Goal: Navigation & Orientation: Find specific page/section

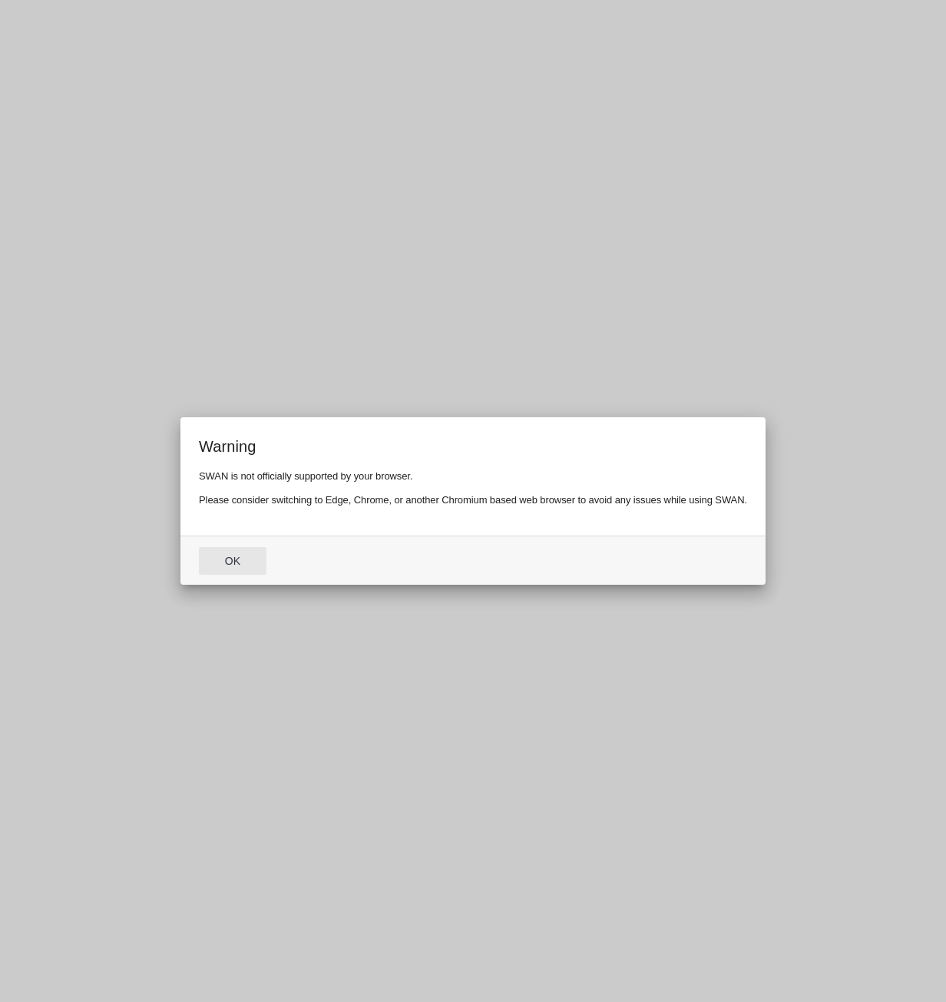
click at [240, 565] on button "Ok" at bounding box center [233, 561] width 68 height 28
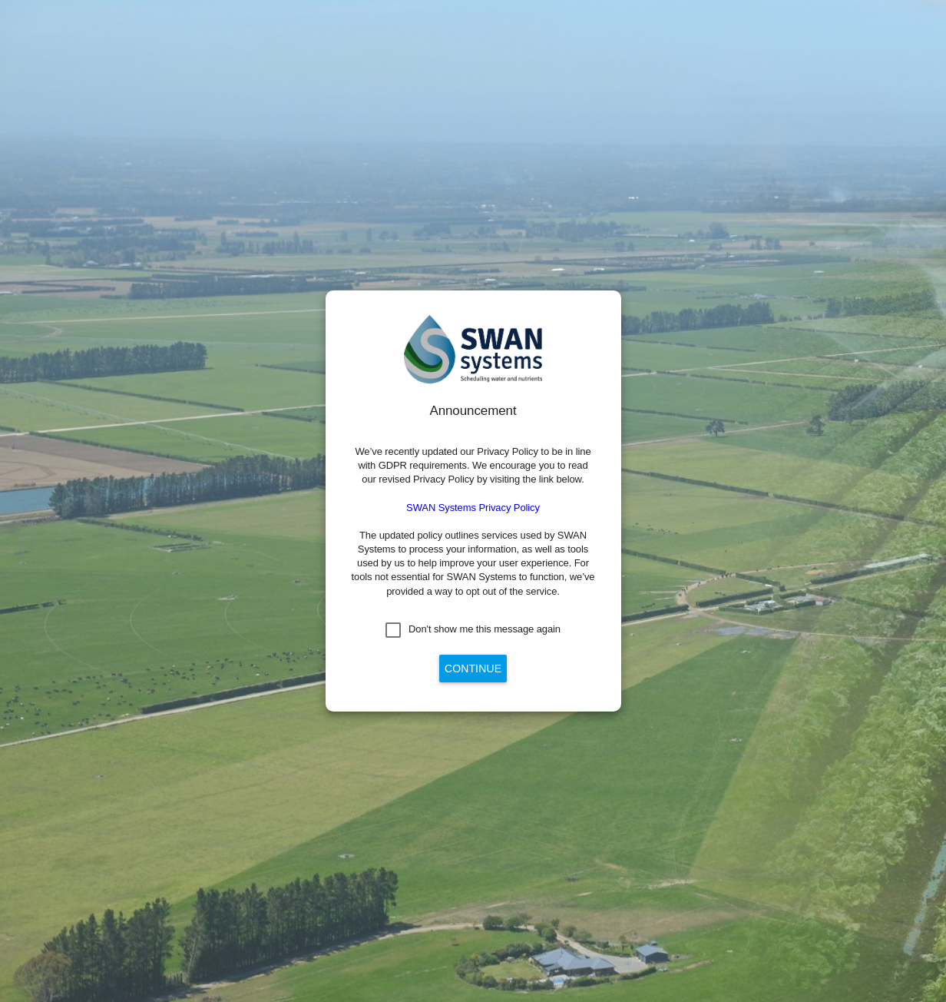
click at [394, 630] on div "Don't show me this message again" at bounding box center [393, 629] width 15 height 15
click at [455, 668] on button "Continue" at bounding box center [473, 668] width 68 height 28
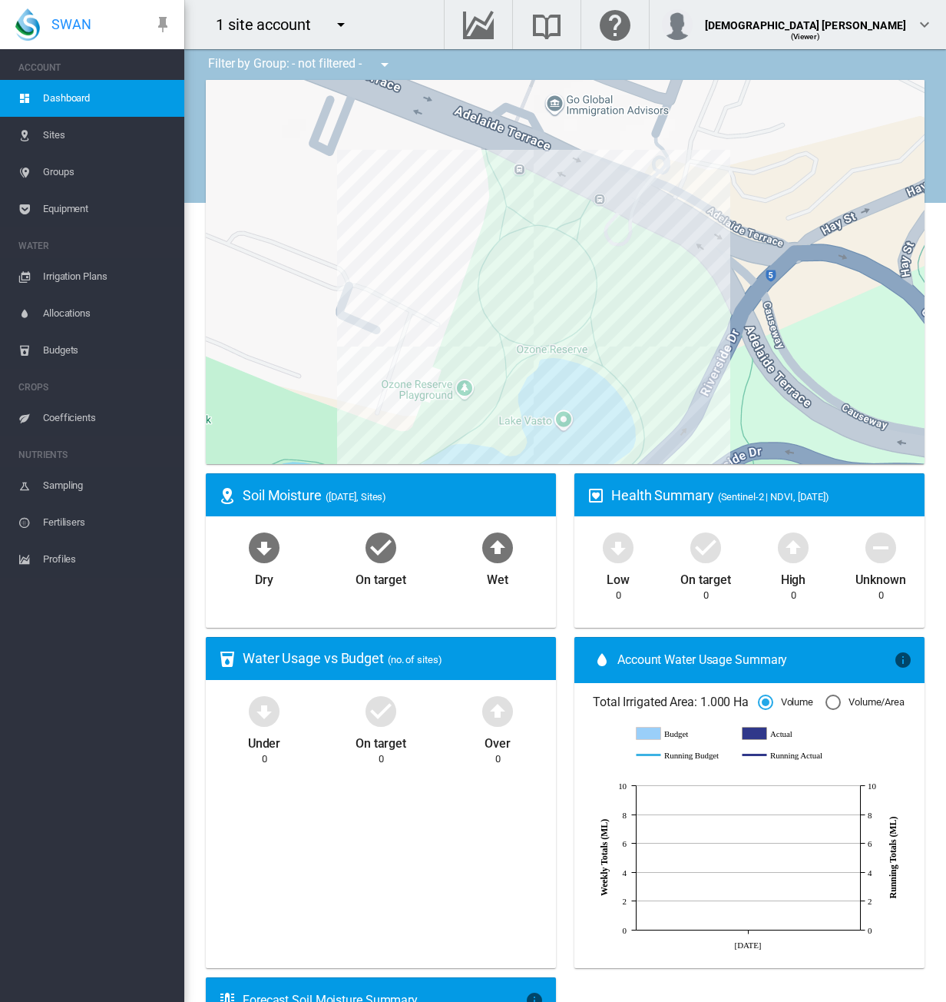
click at [337, 28] on md-icon "icon-menu-down" at bounding box center [341, 24] width 18 height 18
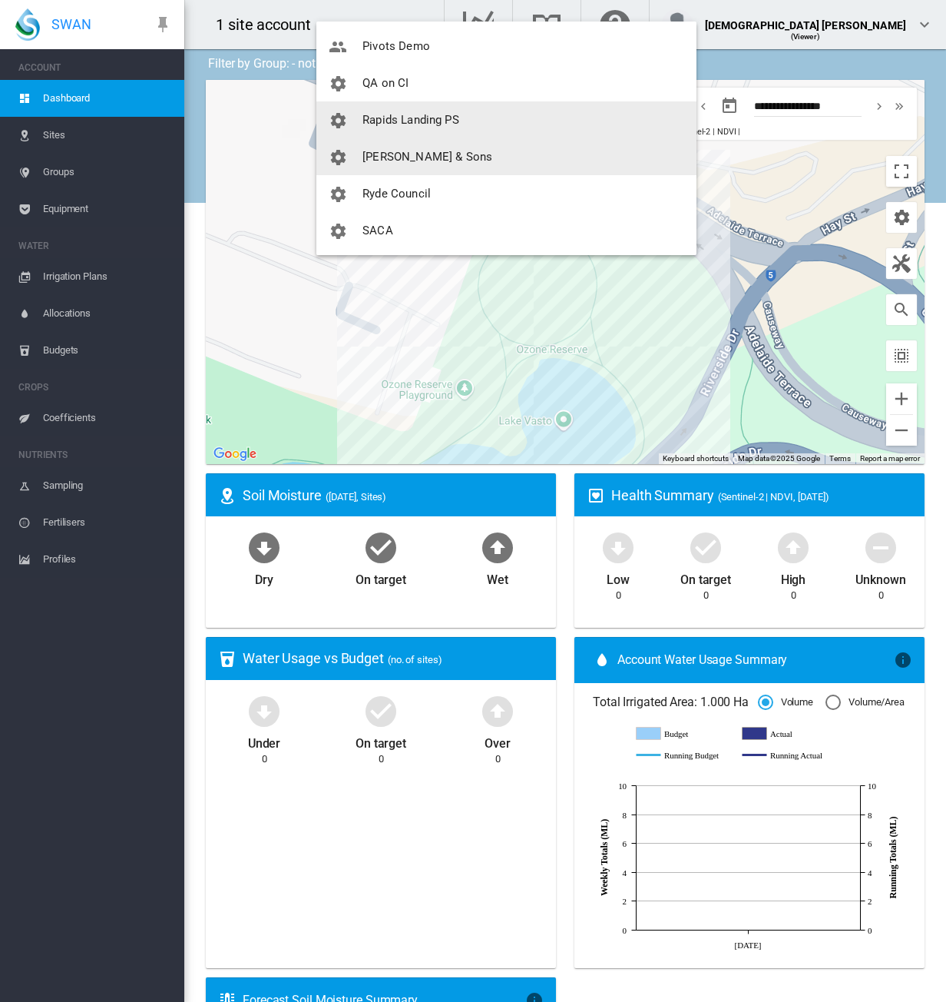
scroll to position [1843, 0]
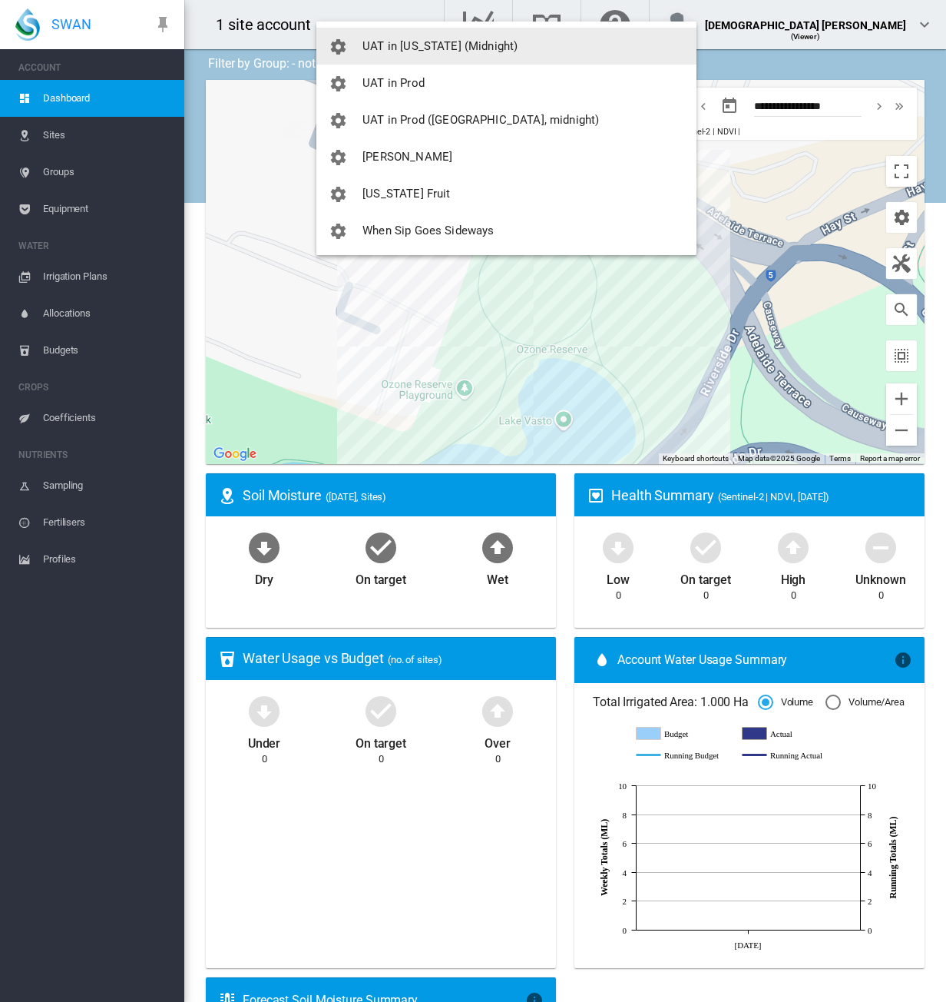
click at [401, 55] on button "UAT in California (Midnight)" at bounding box center [506, 46] width 380 height 37
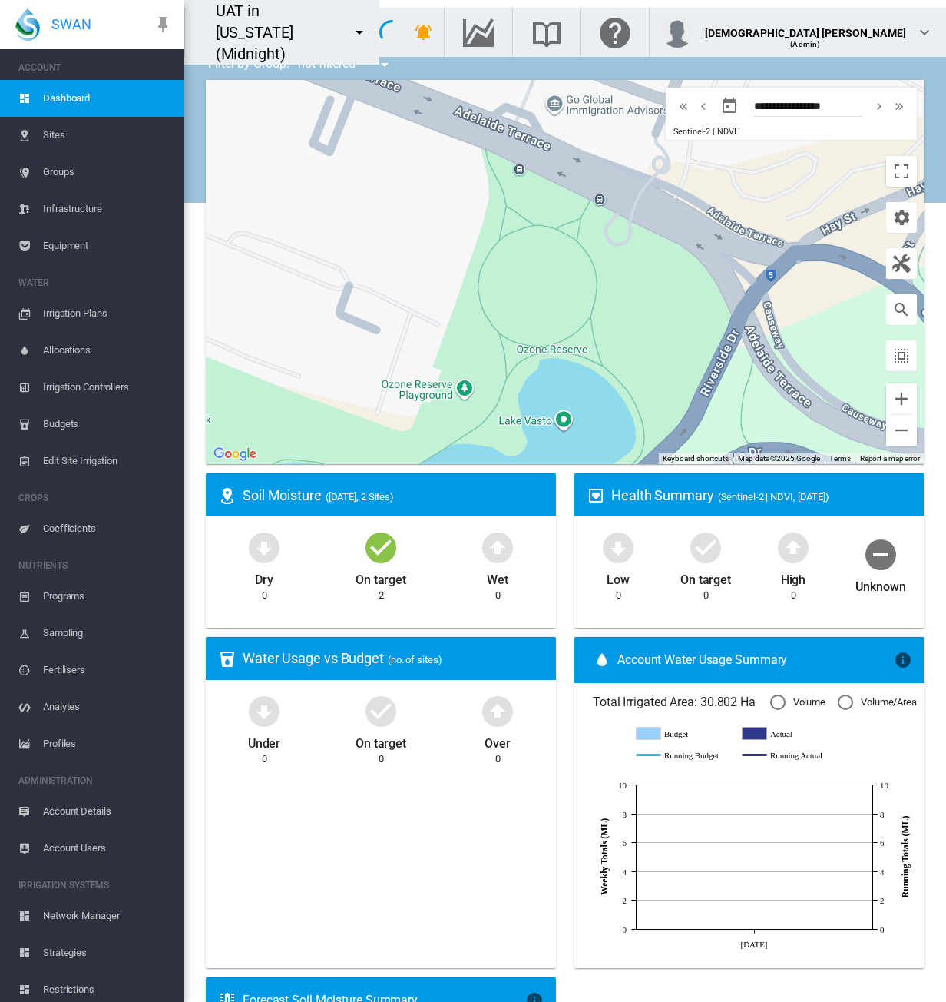
type input "**********"
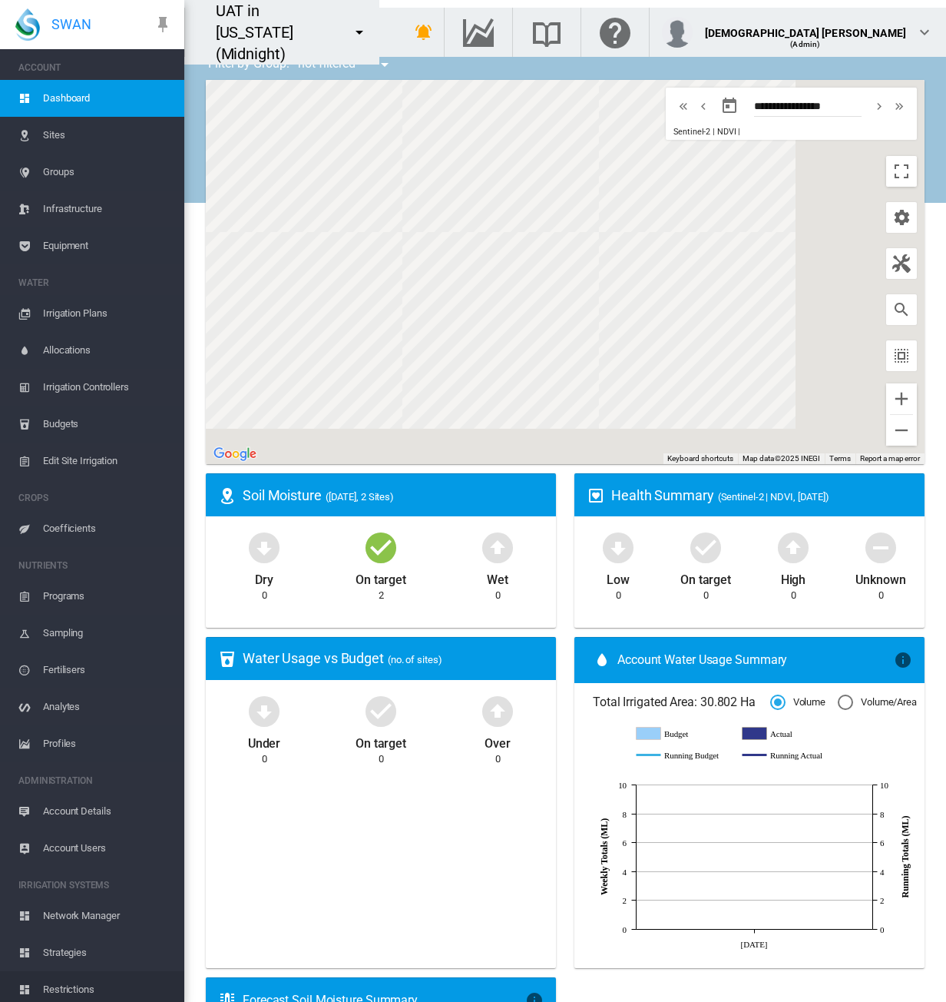
scroll to position [43, 0]
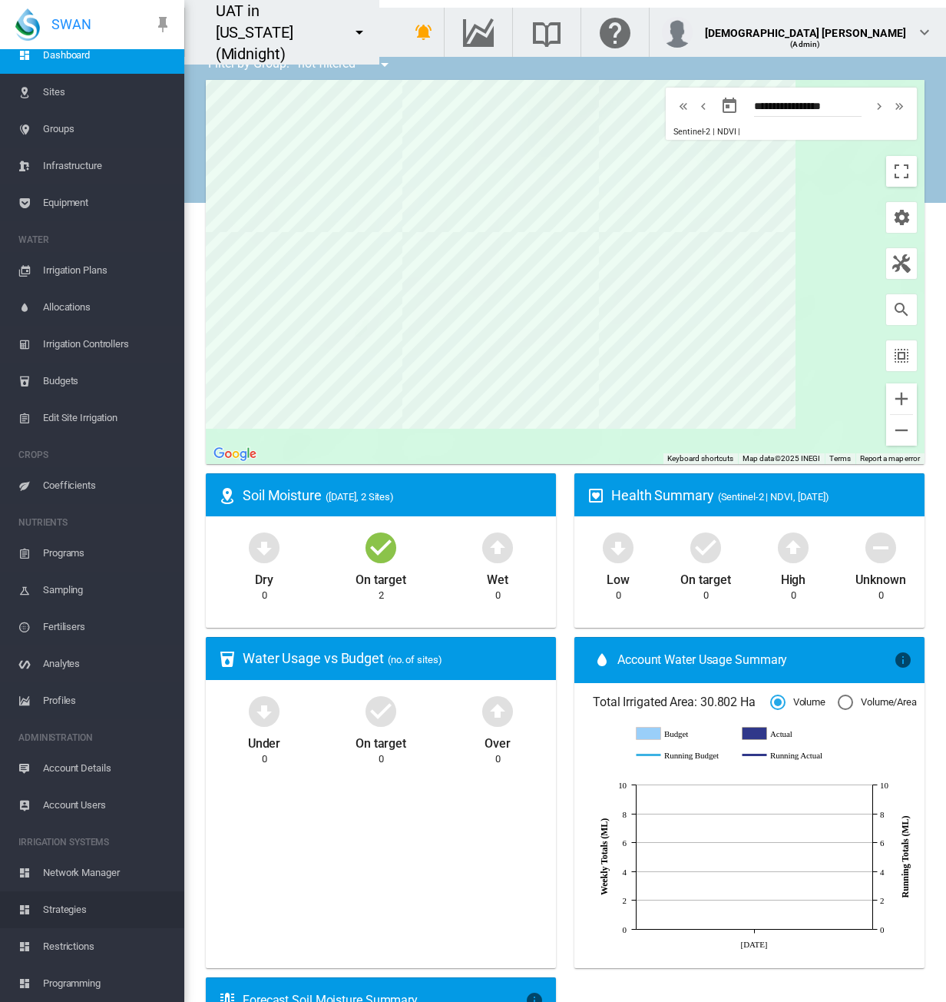
click at [73, 907] on span "Strategies" at bounding box center [107, 909] width 129 height 37
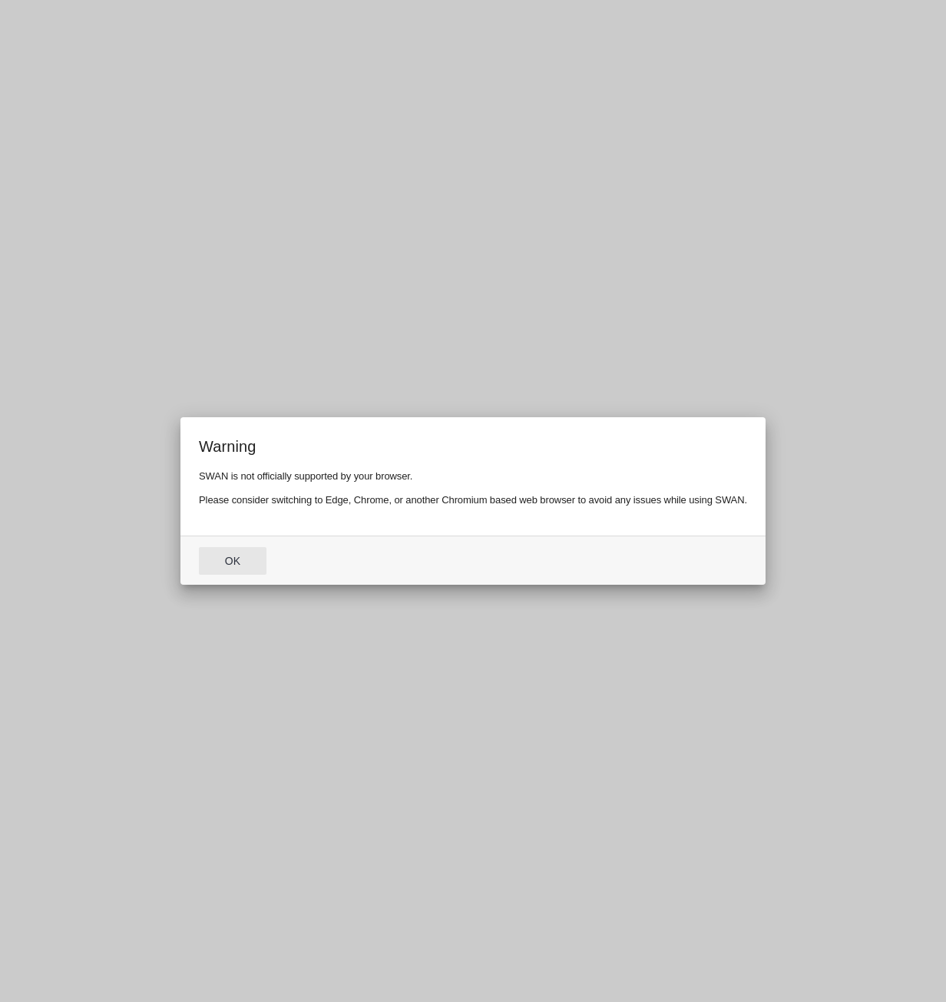
click at [250, 557] on button "Ok" at bounding box center [233, 561] width 68 height 28
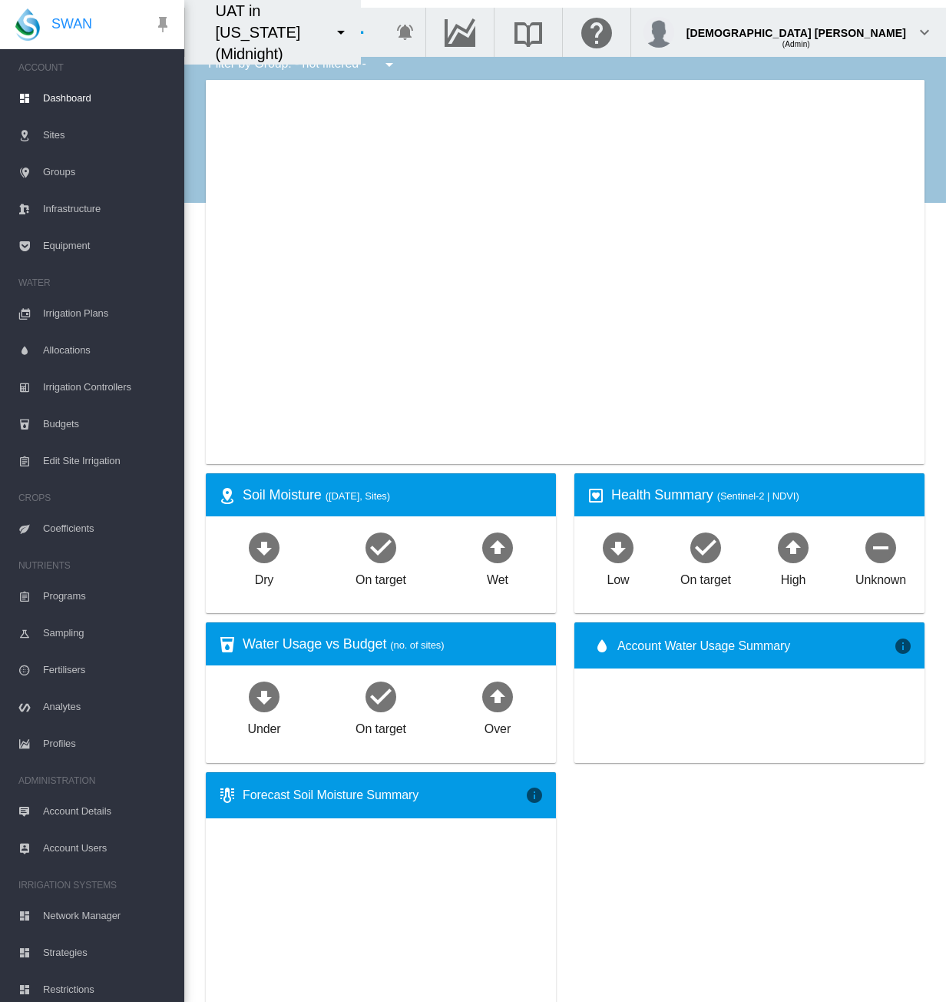
type input "**********"
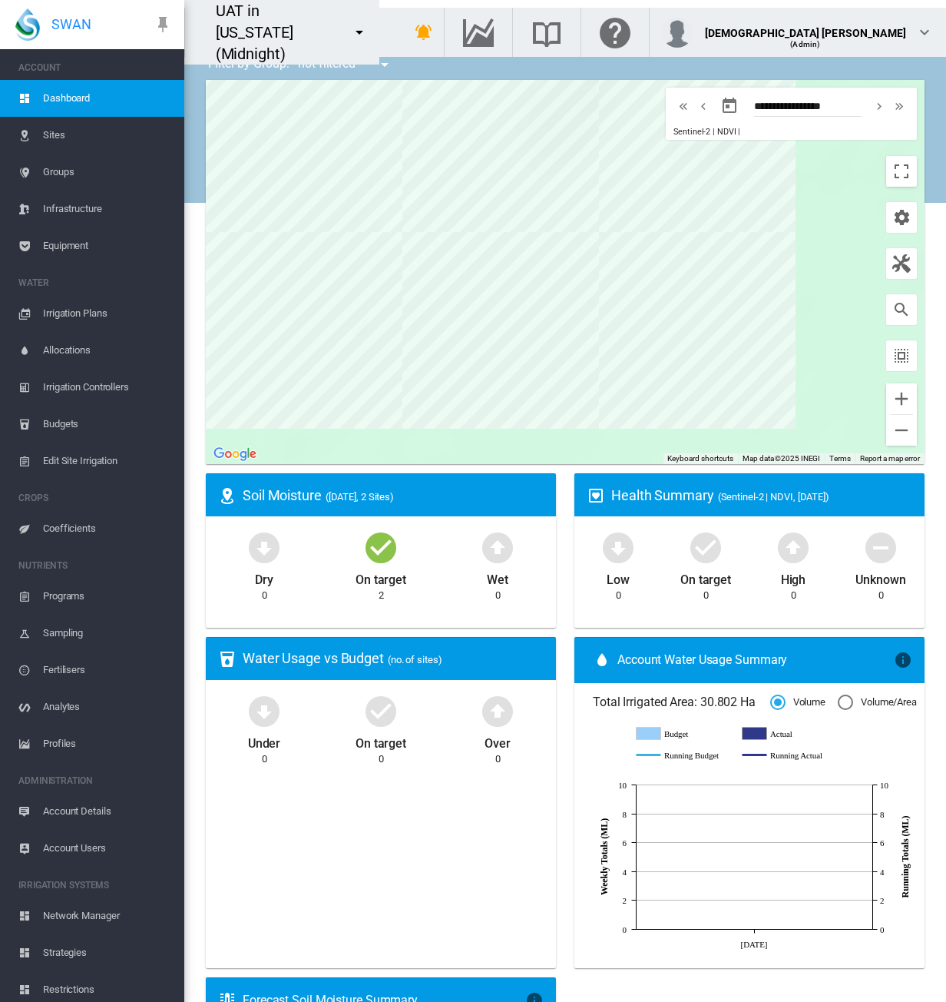
click at [369, 23] on md-icon "icon-menu-down" at bounding box center [359, 32] width 18 height 18
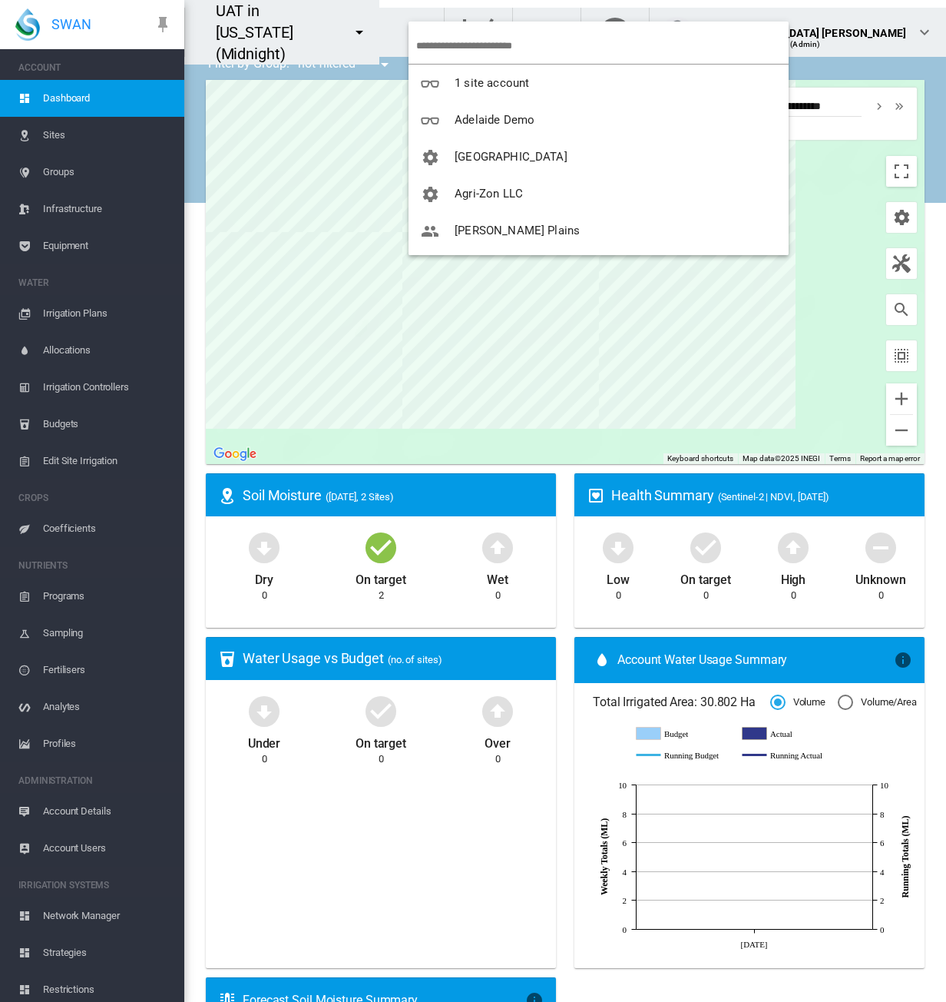
click at [508, 8] on md-backdrop at bounding box center [473, 501] width 946 height 1002
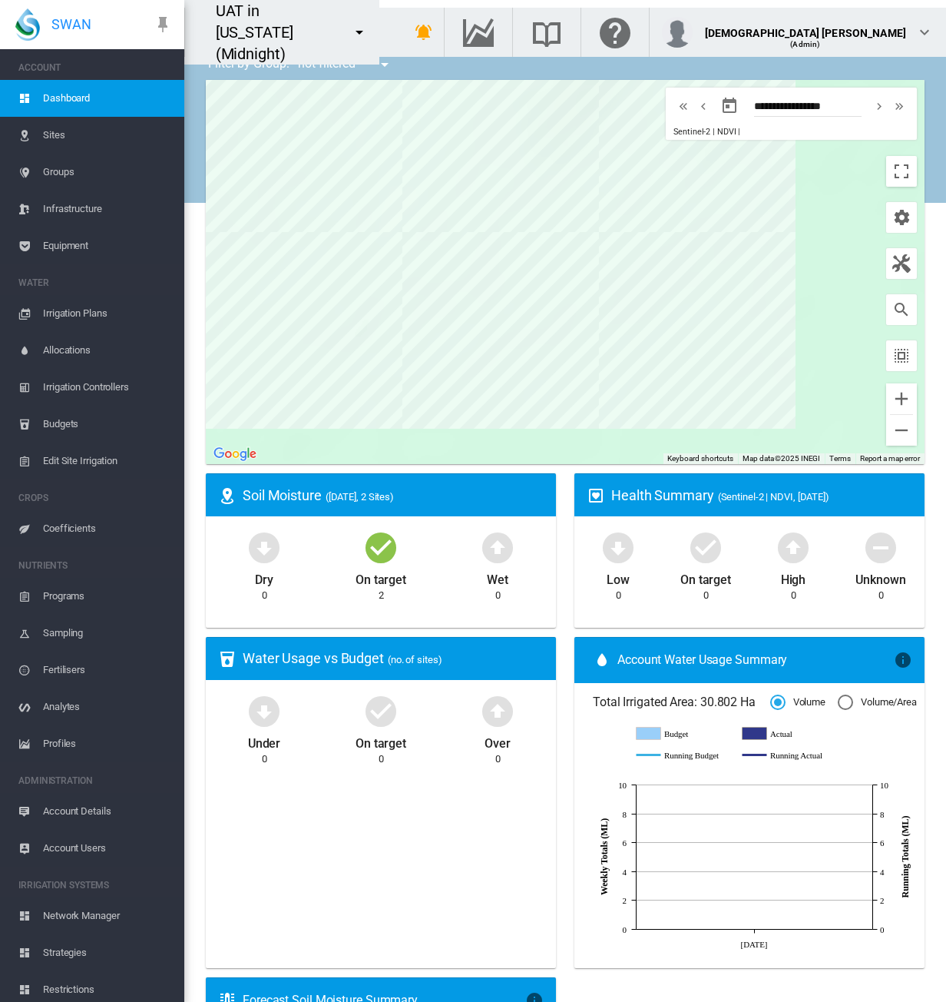
click at [85, 914] on span "Network Manager" at bounding box center [107, 915] width 129 height 37
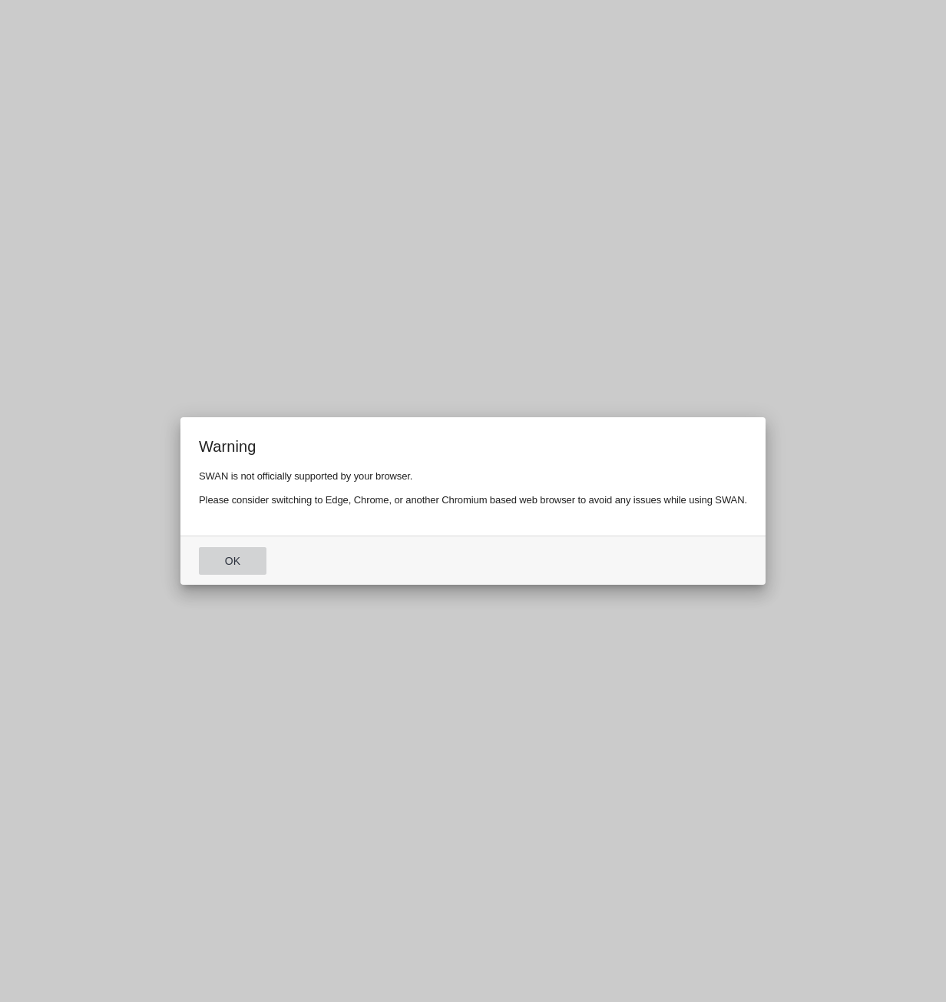
click at [247, 565] on button "Ok" at bounding box center [233, 561] width 68 height 28
click at [245, 536] on md-dialog-content "Warning SWAN is not officially supported by your browser. Please consider switc…" at bounding box center [472, 476] width 585 height 119
click at [213, 558] on div "Warning SWAN is not officially supported by your browser. Please consider switc…" at bounding box center [473, 501] width 946 height 1002
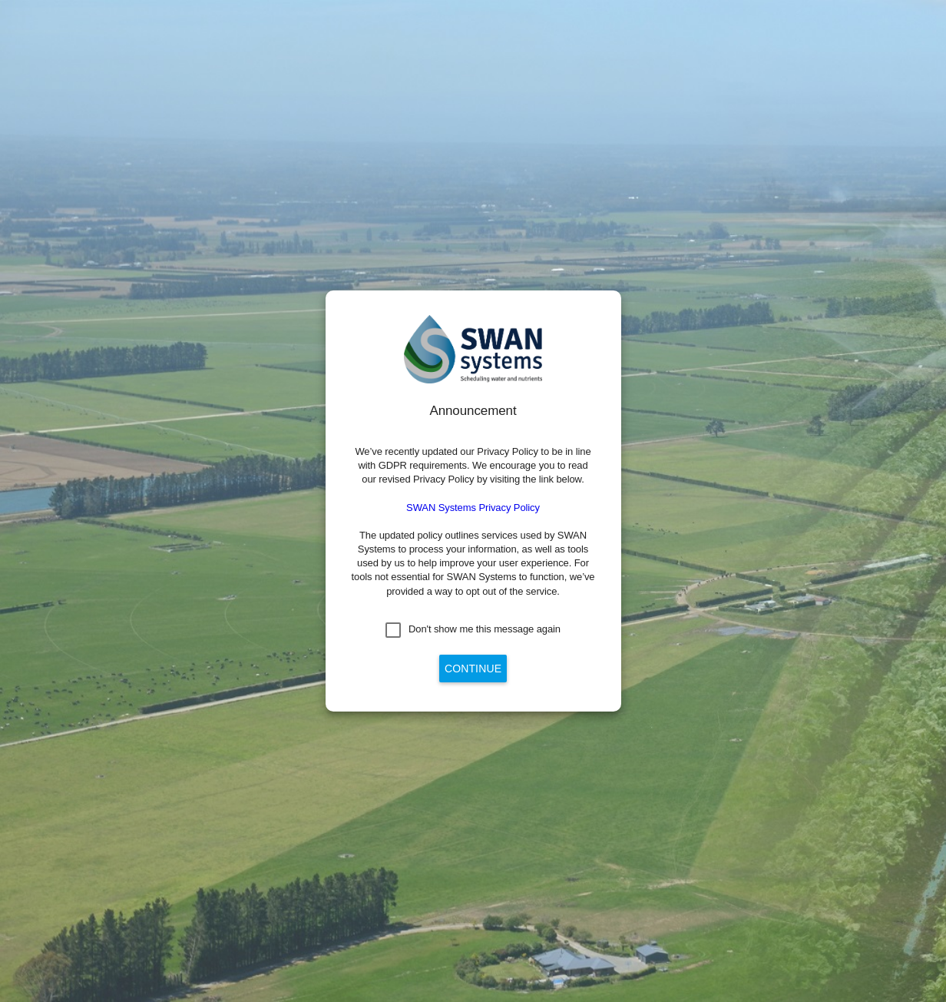
click at [409, 622] on div "Announcement We’ve recently updated our Privacy Policy to be in line with GDPR …" at bounding box center [473, 544] width 247 height 285
